Goal: Use online tool/utility: Use online tool/utility

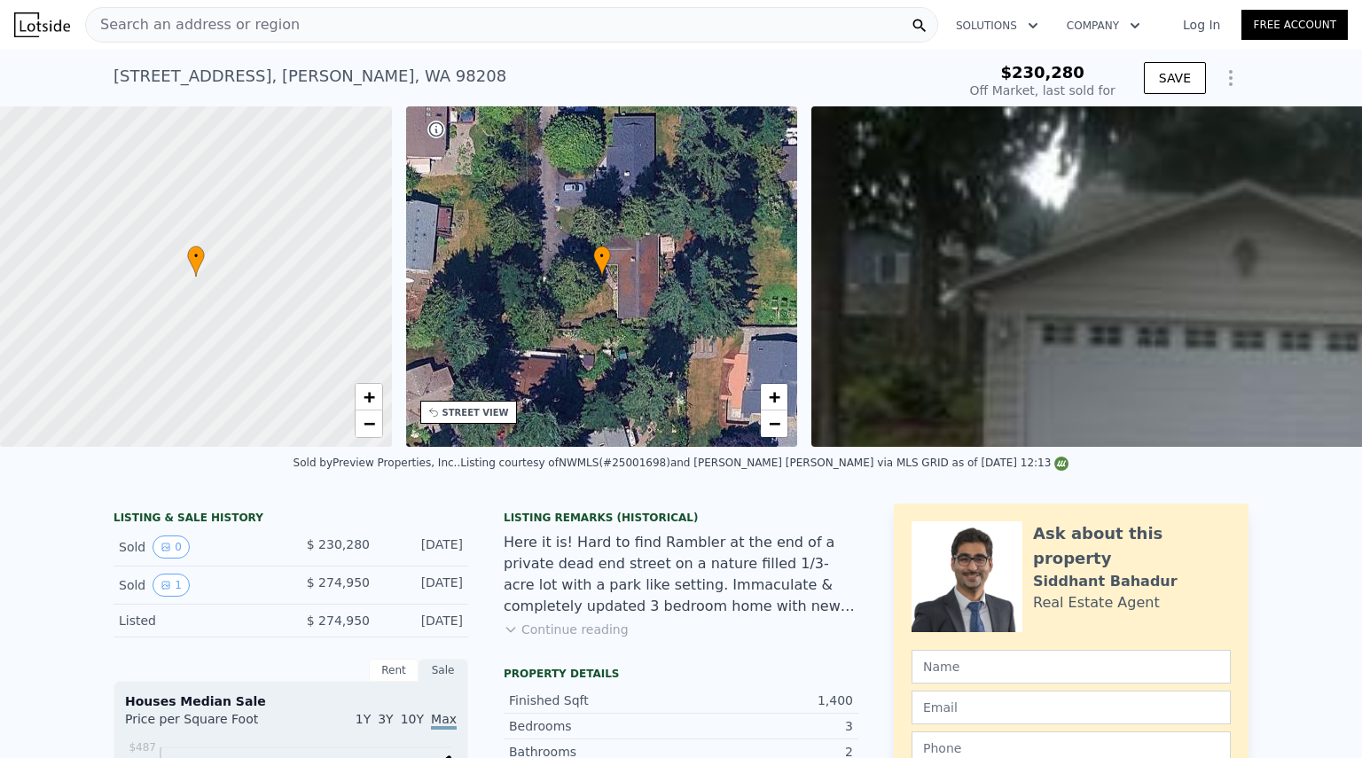
click at [238, 26] on span "Search an address or region" at bounding box center [193, 24] width 214 height 21
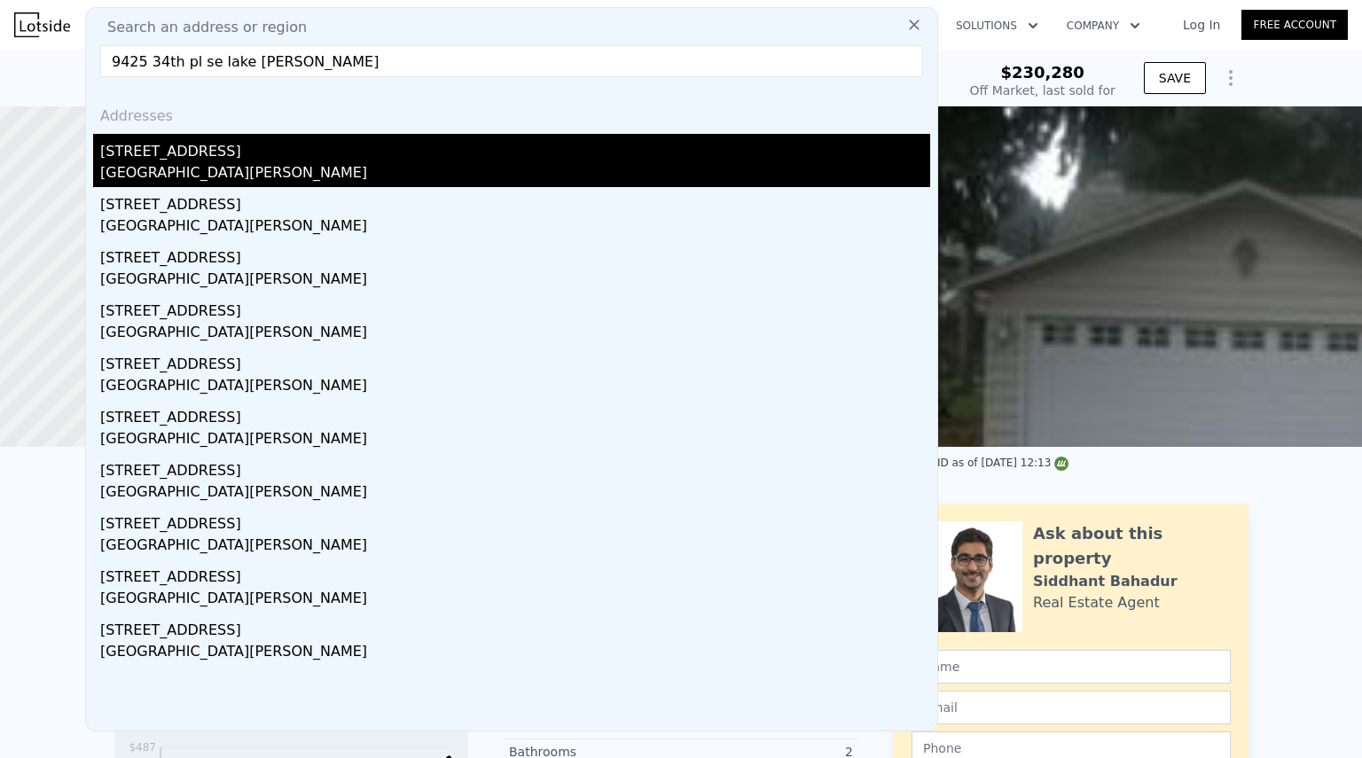
type input "9425 34th pl se lake [PERSON_NAME]"
click at [169, 169] on div "[GEOGRAPHIC_DATA][PERSON_NAME]" at bounding box center [515, 174] width 830 height 25
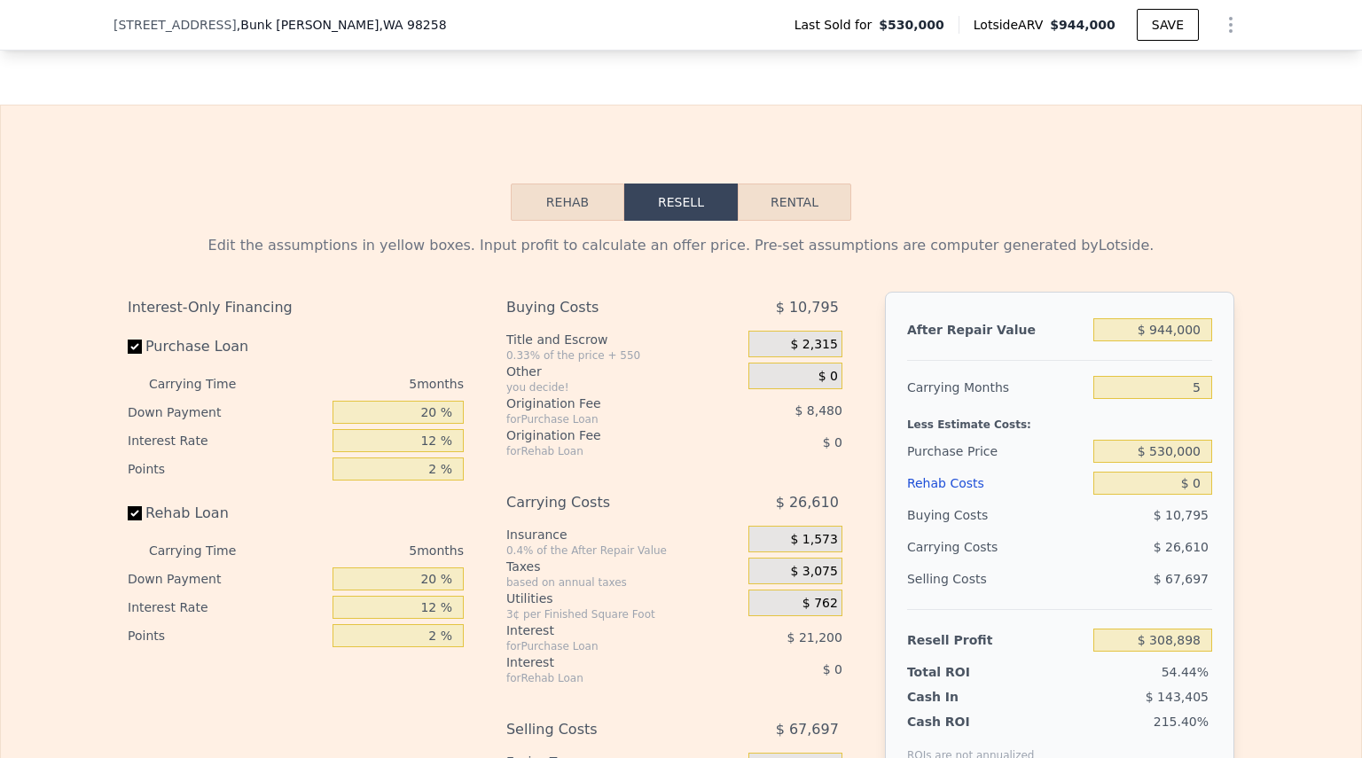
scroll to position [2423, 0]
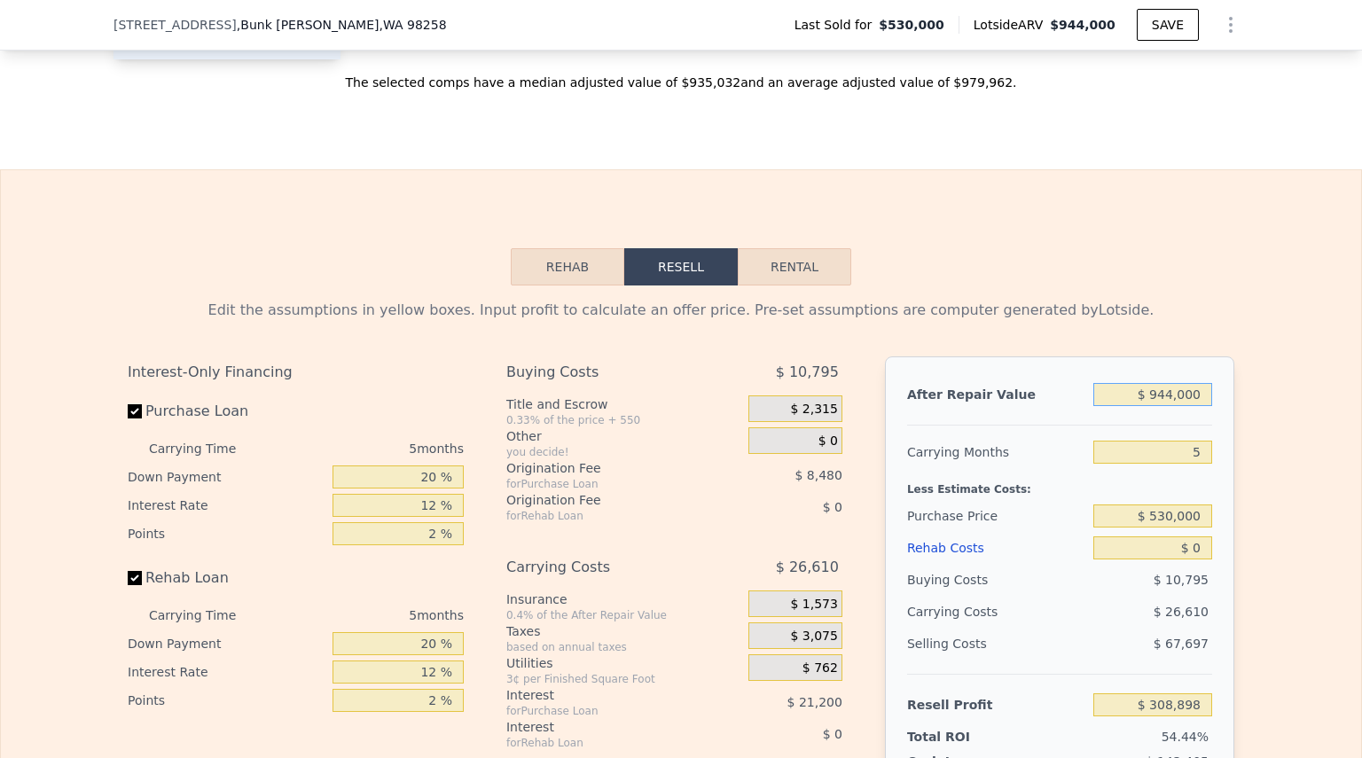
click at [1168, 406] on input "$ 944,000" at bounding box center [1153, 394] width 119 height 23
type input "$ 9,000"
type input "-$ 558,037"
type input "$ 95,000"
type input "-$ 478,297"
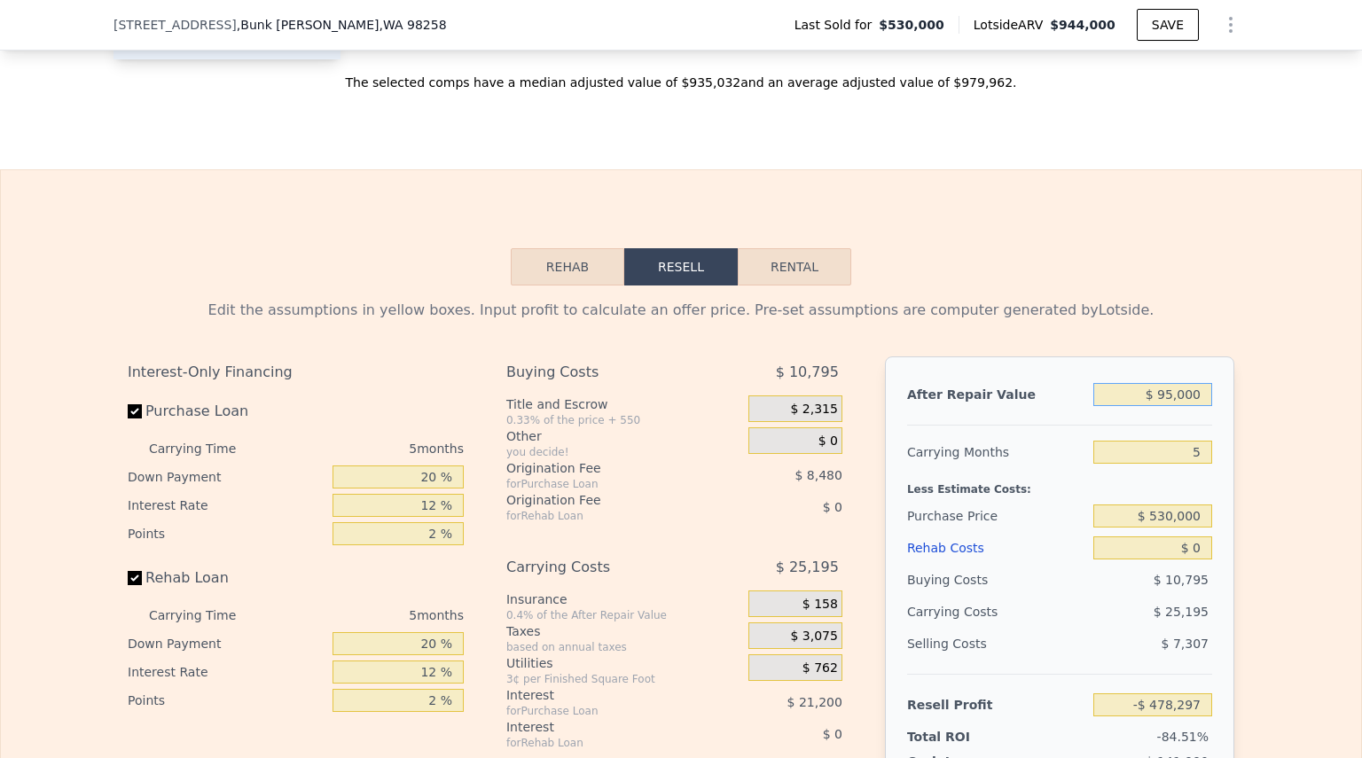
type input "$ 950,000"
type input "$ 314,461"
type input "$ 950,000"
click at [1251, 440] on div "Edit the assumptions in yellow boxes. Input profit to calculate an offer price.…" at bounding box center [681, 616] width 1360 height 660
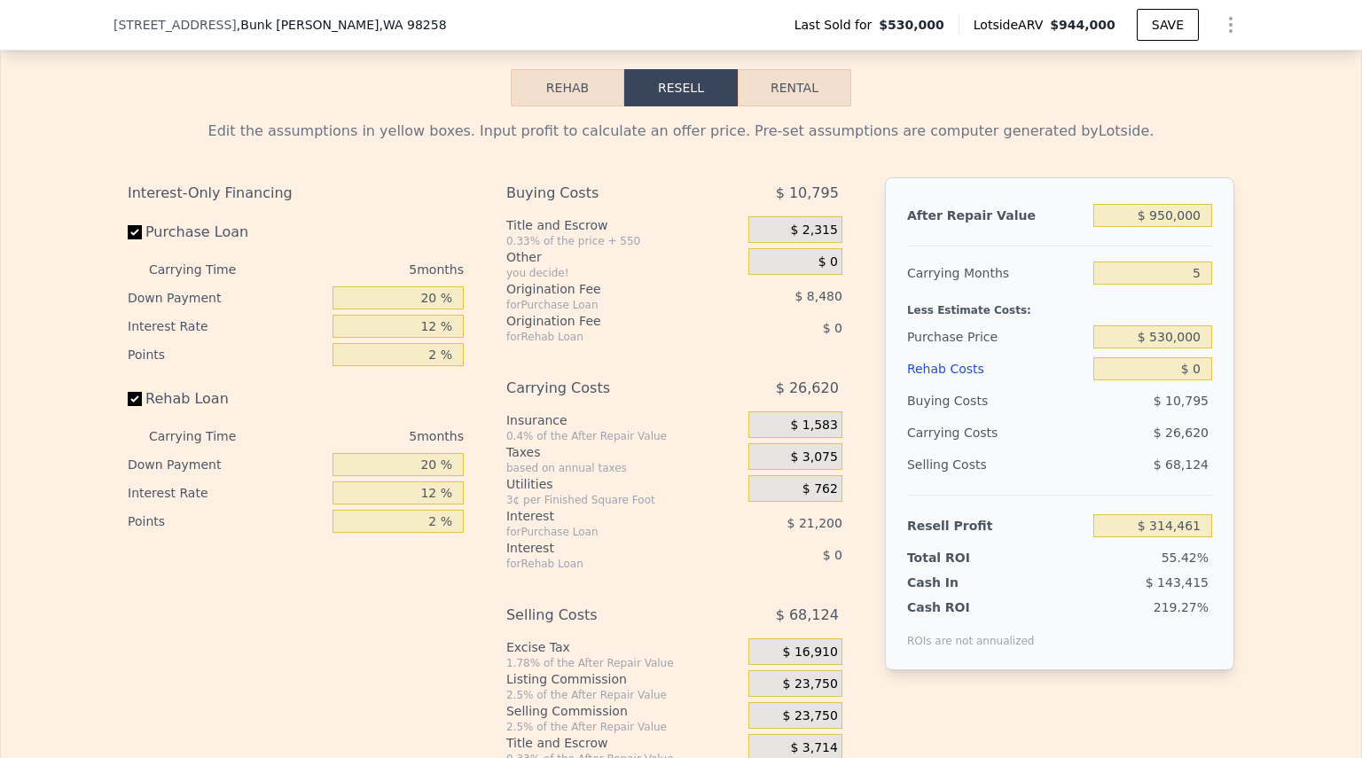
scroll to position [2601, 0]
click at [1164, 349] on input "$ 530,000" at bounding box center [1153, 337] width 119 height 23
click at [1172, 349] on input "$ 530,000" at bounding box center [1153, 337] width 119 height 23
type input "$ 560,000"
click at [1202, 380] on input "$ 0" at bounding box center [1153, 369] width 119 height 23
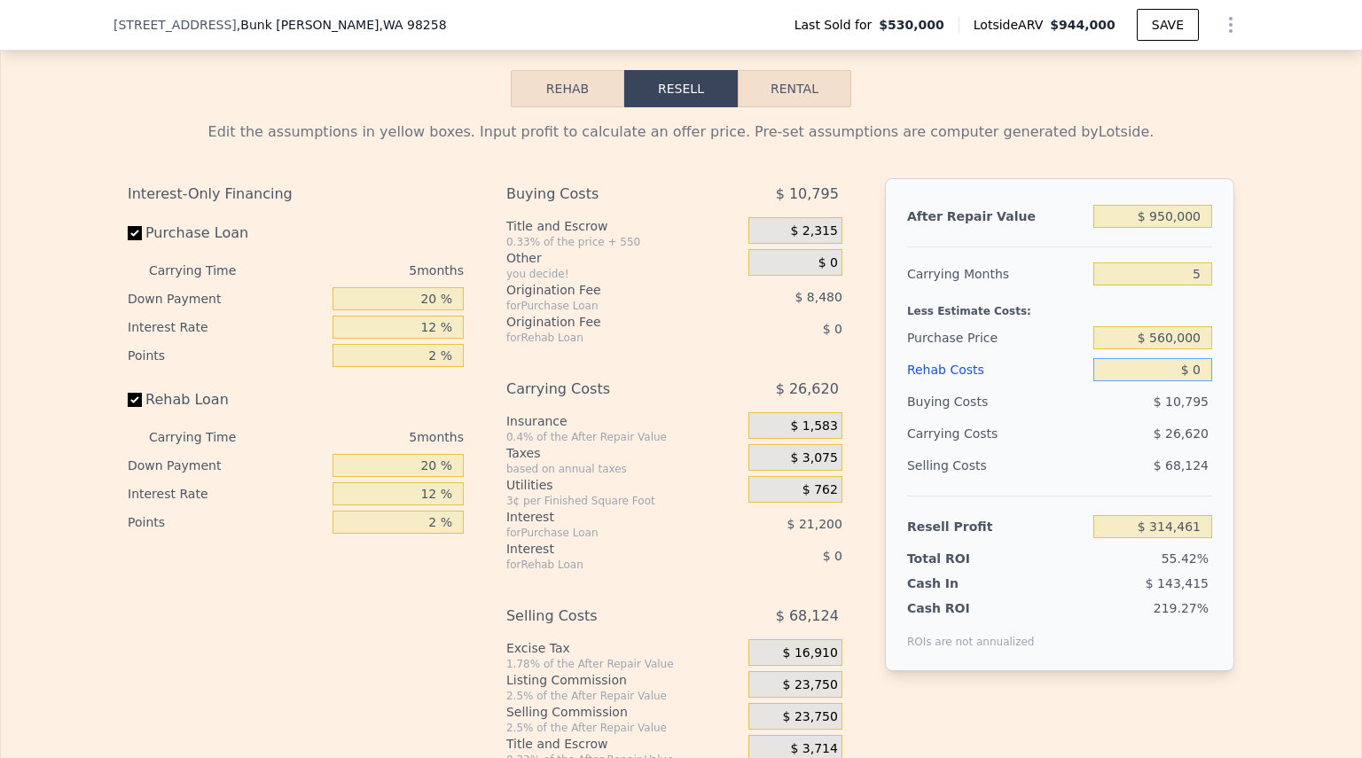
type input "$ 282,681"
type input "$ 1"
type input "$ 282,680"
type input "$ 100"
type input "$ 282,671"
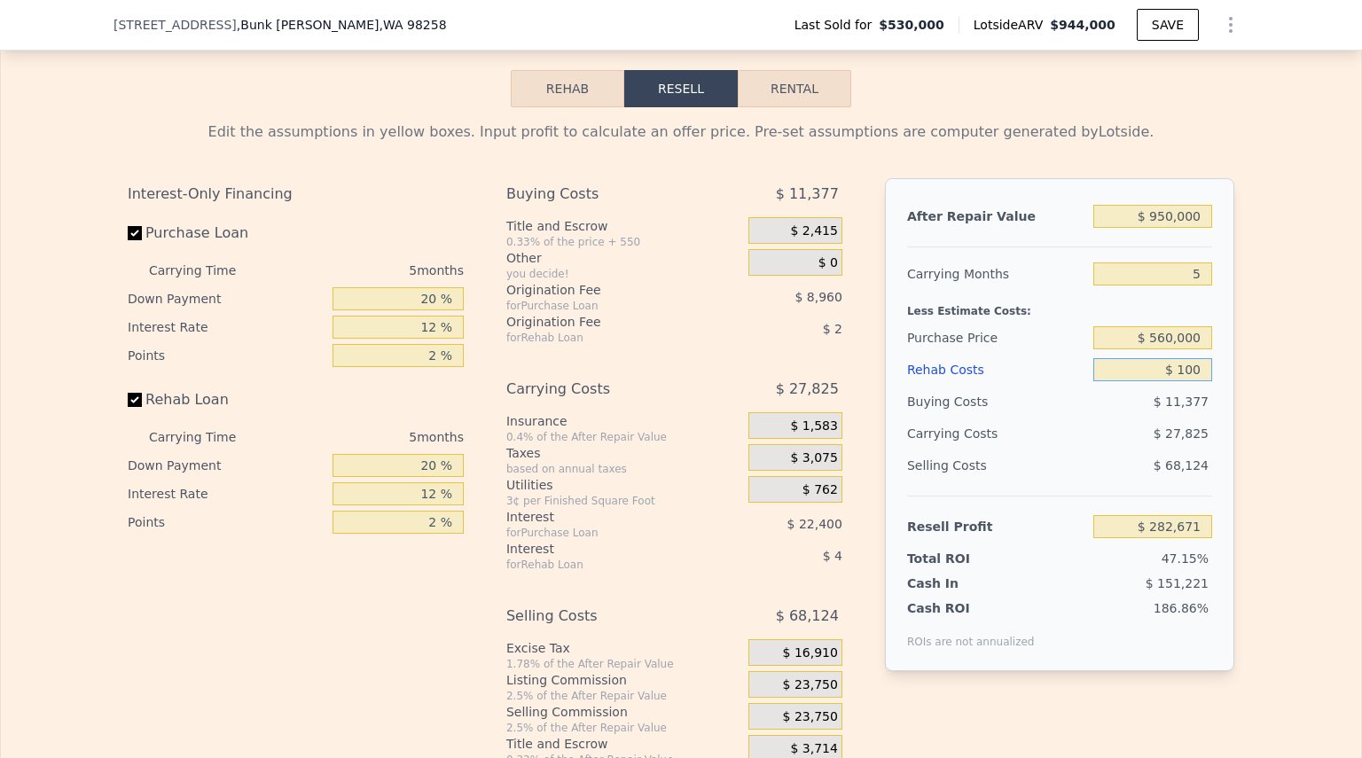
type input "$ 1,000"
type input "$ 281,625"
type input "$ 10,000"
type input "$ 272,121"
type input "$ 100,000"
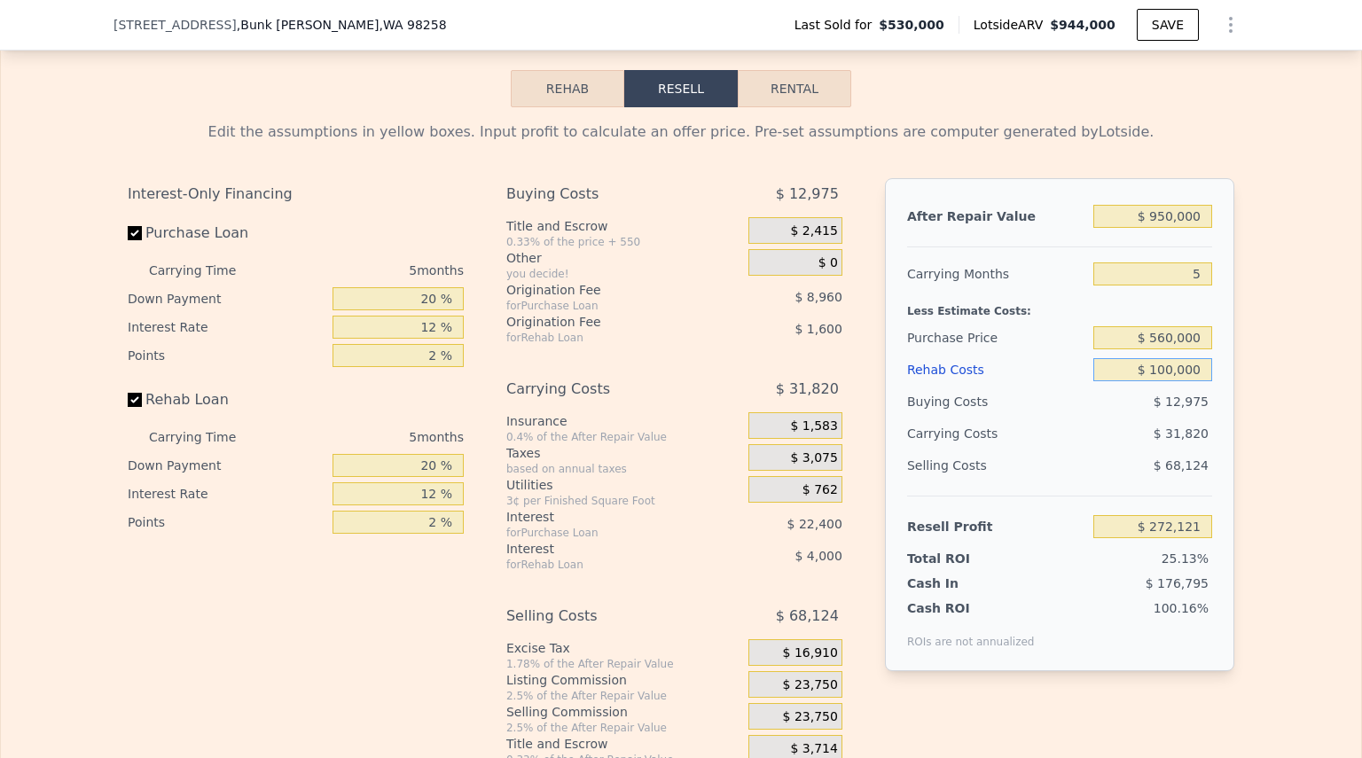
type input "$ 177,081"
type input "$ 100,000"
click at [1247, 444] on div "Edit the assumptions in yellow boxes. Input profit to calculate an offer price.…" at bounding box center [681, 437] width 1360 height 660
click at [1198, 286] on input "5" at bounding box center [1153, 274] width 119 height 23
type input "3"
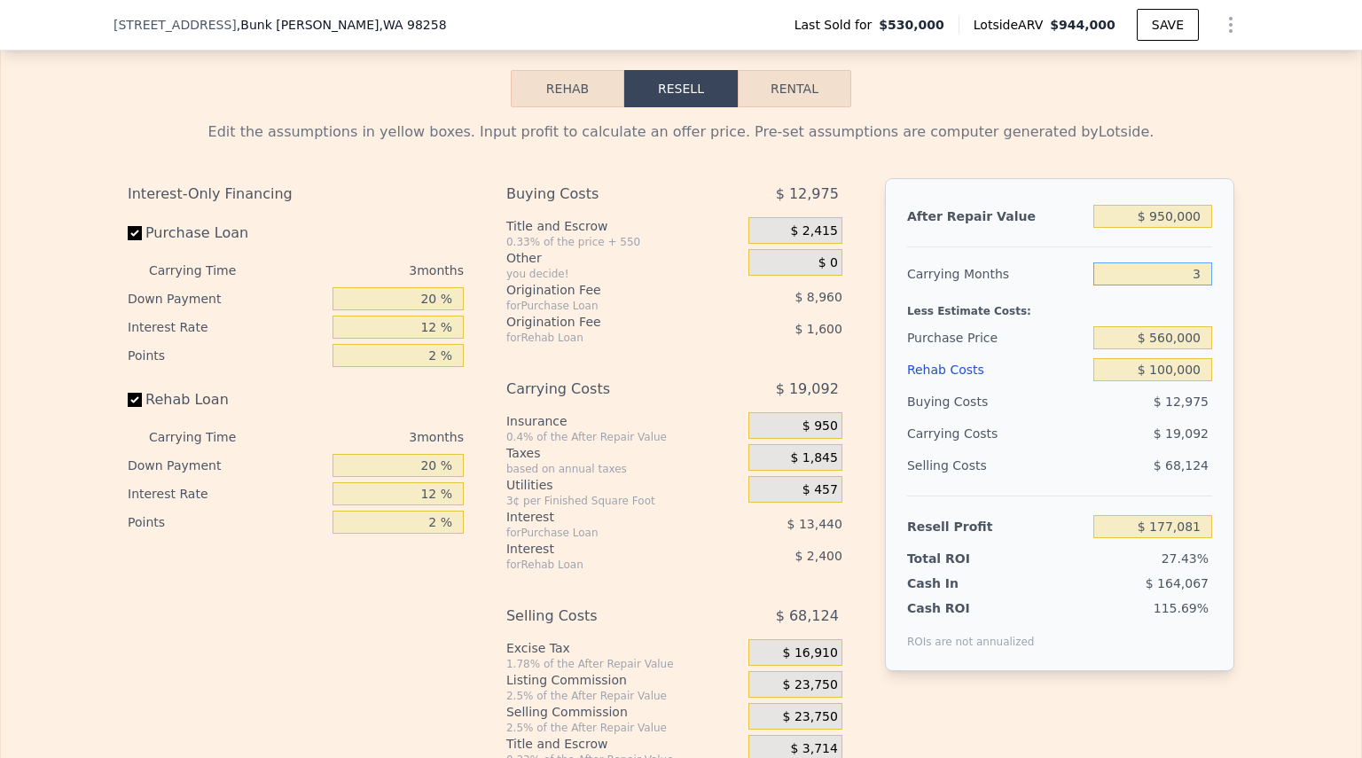
type input "$ 189,809"
type input "3"
click at [1263, 354] on div "Edit the assumptions in yellow boxes. Input profit to calculate an offer price.…" at bounding box center [681, 437] width 1360 height 660
click at [1203, 286] on input "3" at bounding box center [1153, 274] width 119 height 23
type input "5"
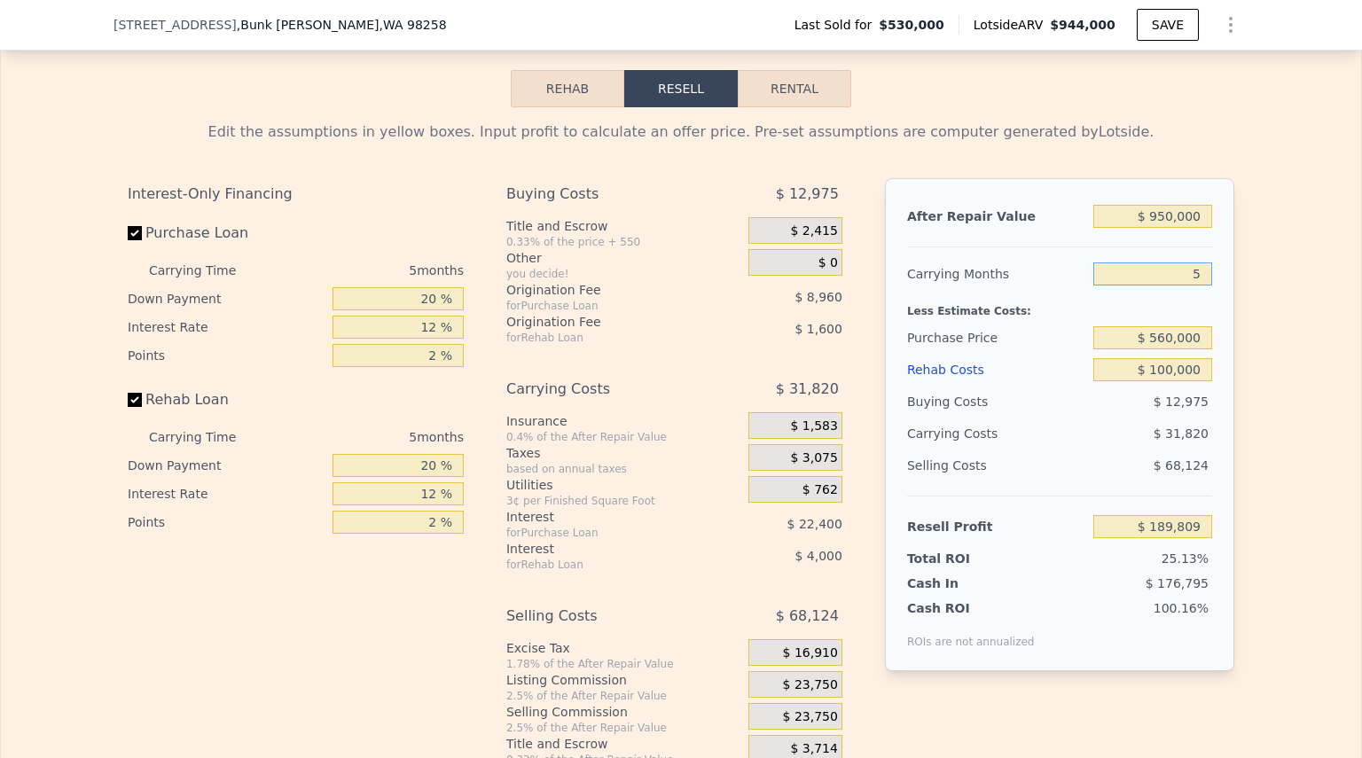
type input "$ 177,081"
type input "5"
click at [1306, 380] on div "Edit the assumptions in yellow boxes. Input profit to calculate an offer price.…" at bounding box center [681, 437] width 1360 height 660
